Goal: Information Seeking & Learning: Learn about a topic

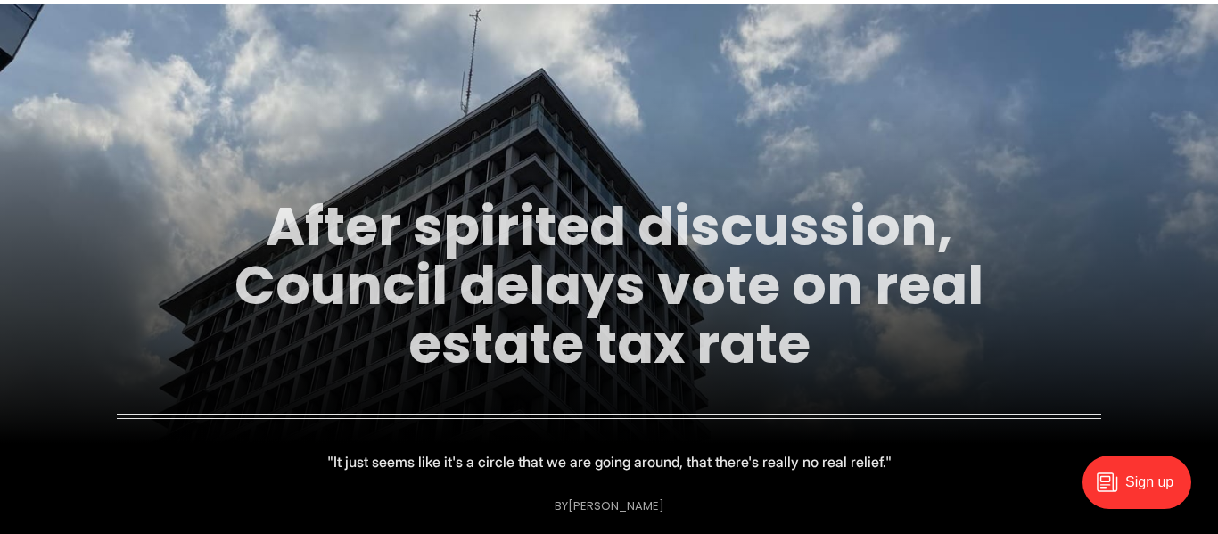
click at [449, 232] on link "After spirited discussion, Council delays vote on real estate tax rate" at bounding box center [609, 285] width 749 height 193
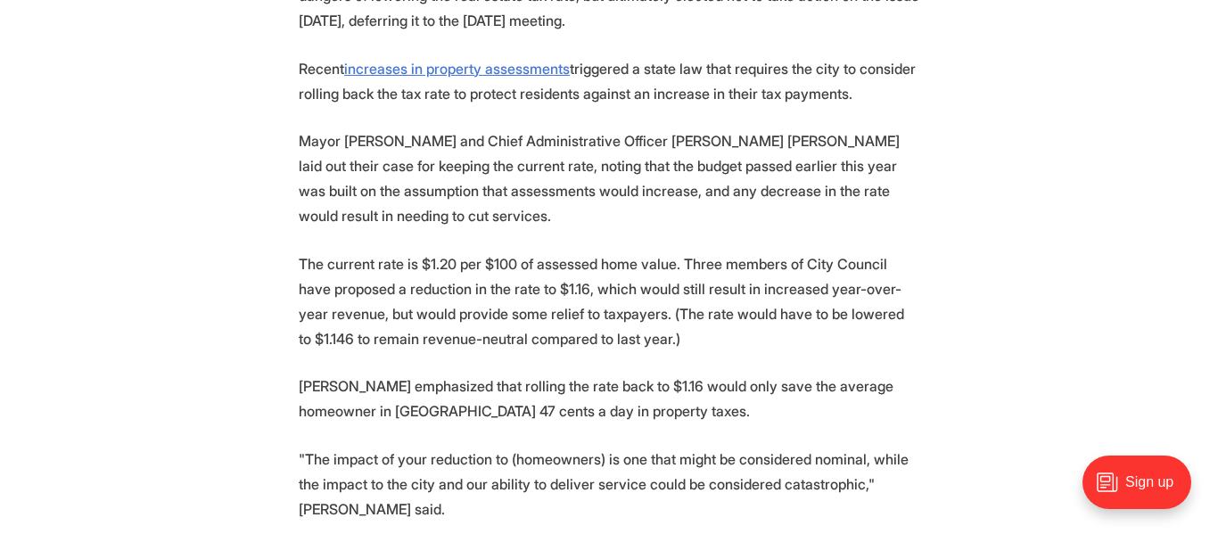
scroll to position [598, 0]
